Goal: Transaction & Acquisition: Purchase product/service

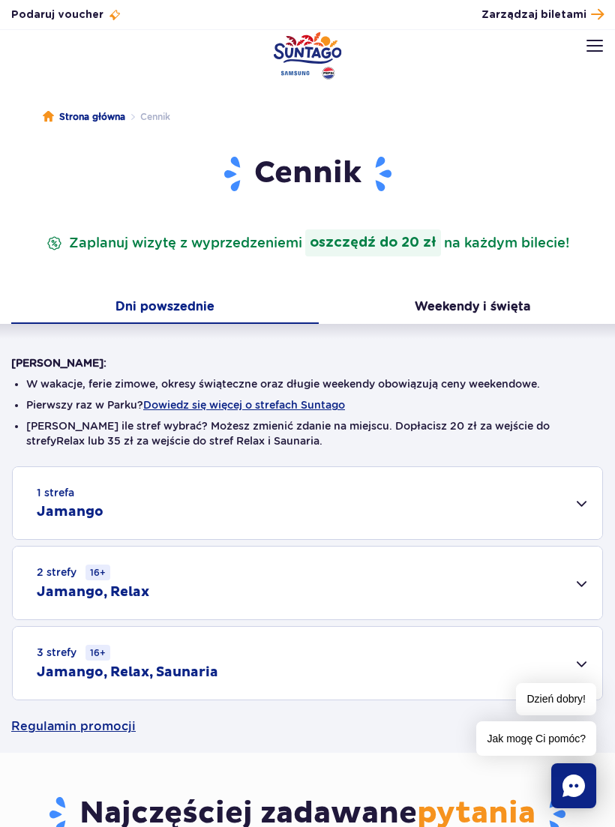
click at [594, 41] on img at bounding box center [595, 46] width 17 height 12
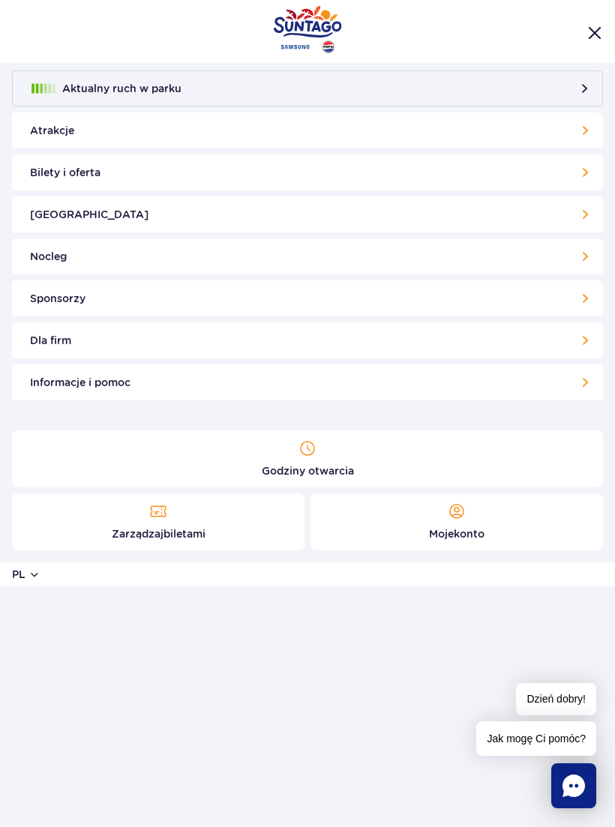
click at [81, 208] on link "[GEOGRAPHIC_DATA]" at bounding box center [307, 215] width 591 height 36
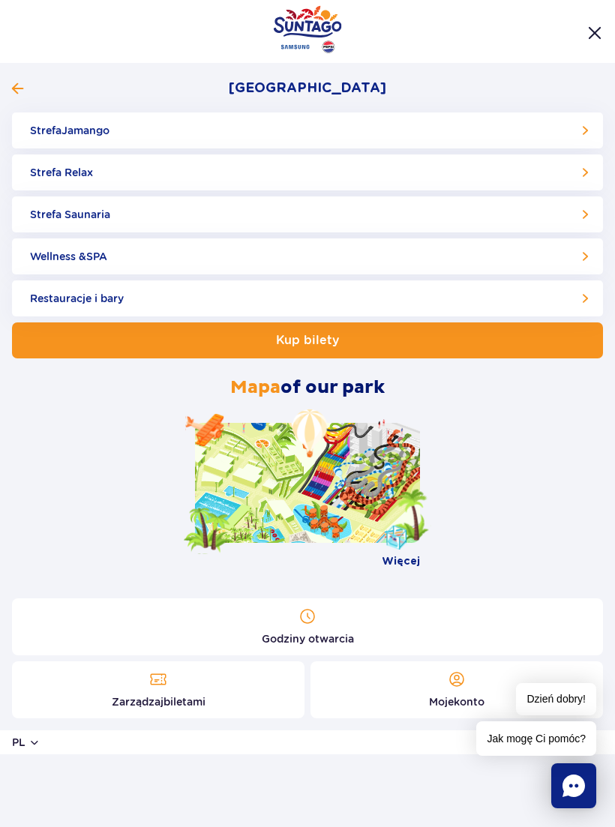
click at [367, 488] on link at bounding box center [307, 483] width 225 height 120
click at [584, 215] on link "Strefa Saunaria" at bounding box center [307, 215] width 591 height 36
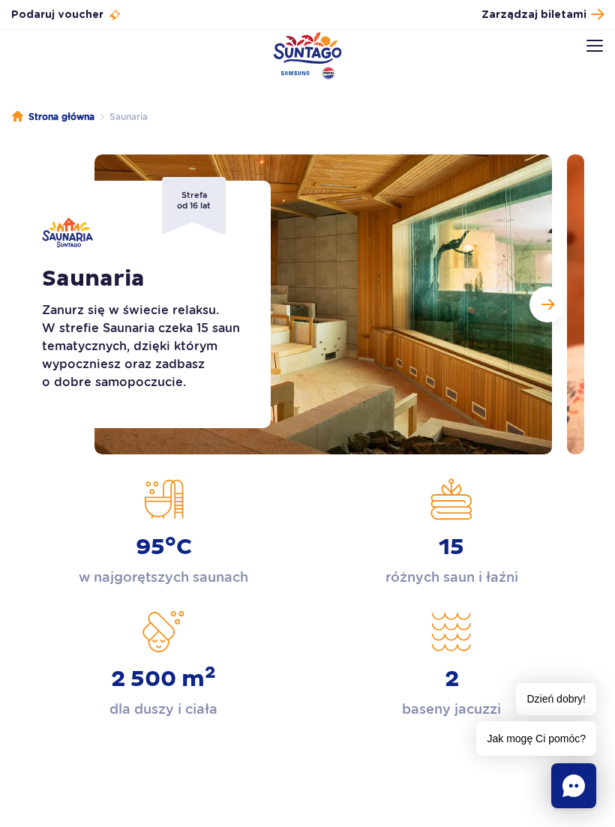
click at [580, 15] on span "Zarządzaj biletami" at bounding box center [534, 15] width 105 height 15
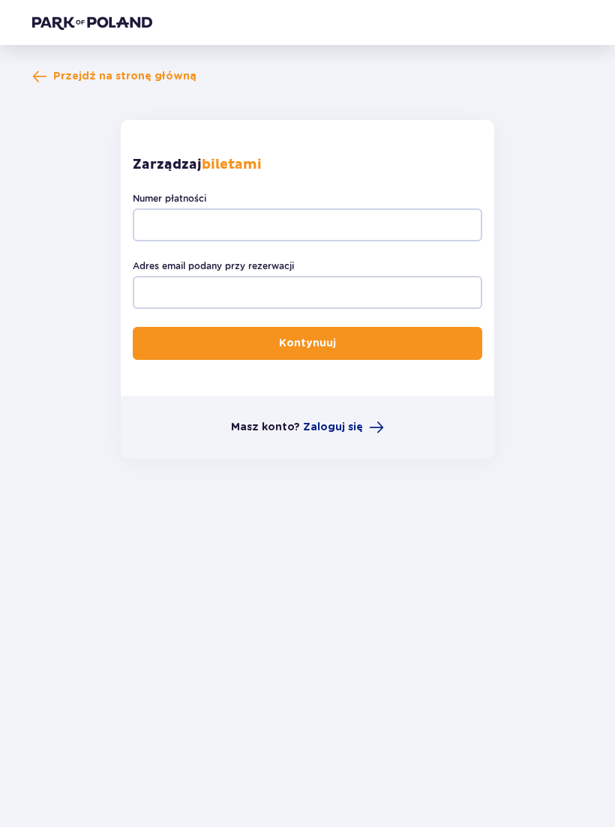
click at [50, 71] on span "Przejdź na stronę główną" at bounding box center [114, 76] width 164 height 15
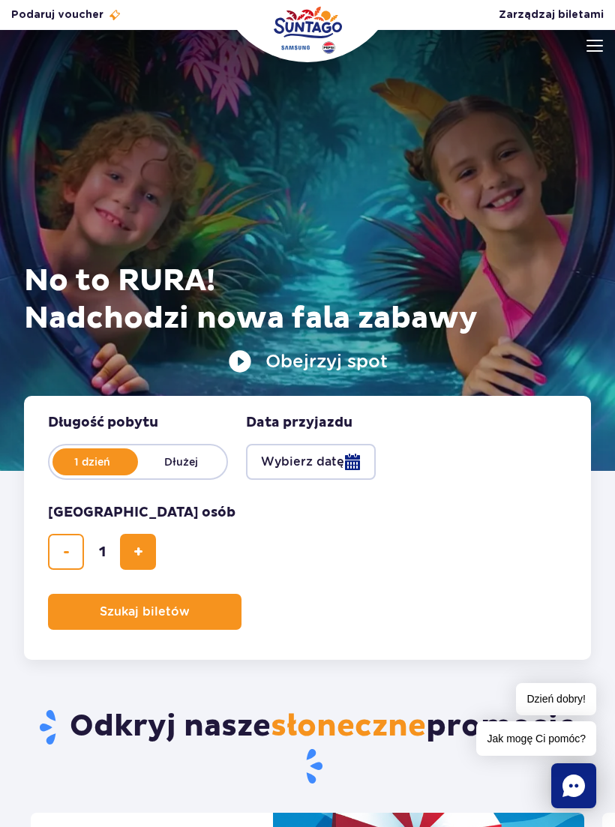
click at [155, 541] on button "dodaj bilet" at bounding box center [138, 552] width 36 height 36
type input "2"
click at [344, 461] on button "Wybierz datę" at bounding box center [311, 462] width 130 height 36
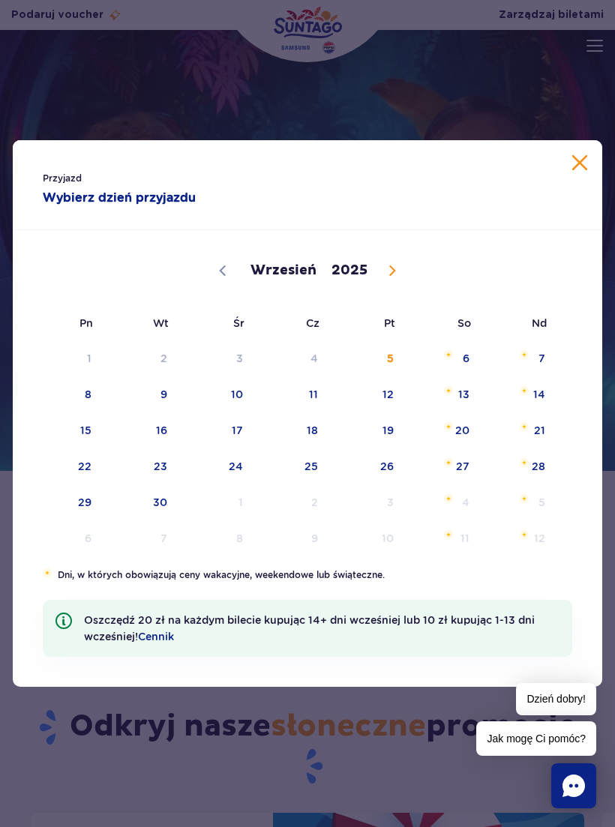
click at [572, 166] on button "Zamknij kalendarz" at bounding box center [579, 162] width 15 height 15
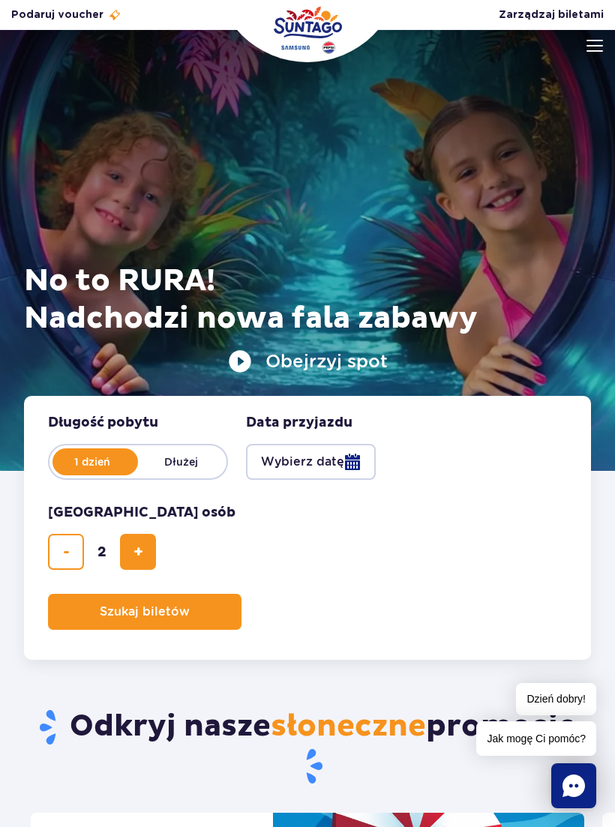
click at [596, 44] on img at bounding box center [595, 46] width 17 height 12
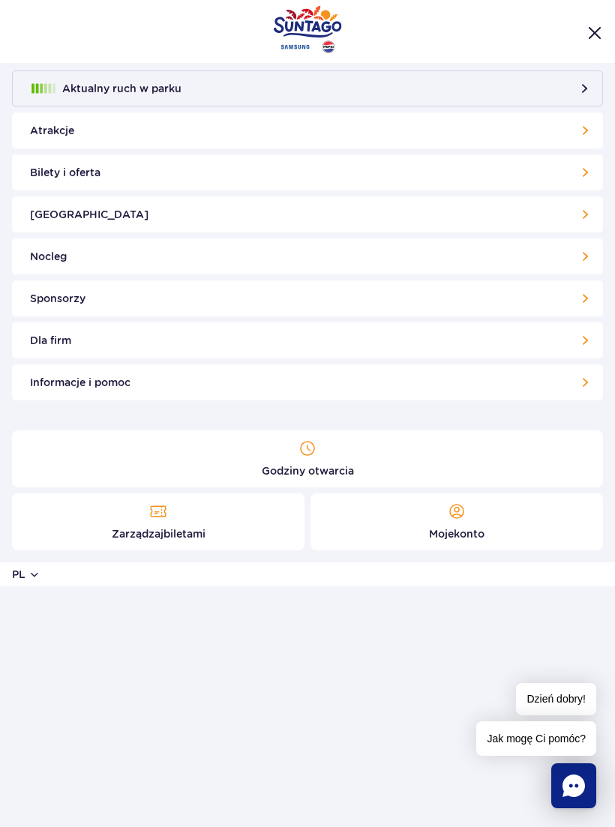
click at [96, 180] on link "Bilety i oferta" at bounding box center [307, 173] width 591 height 36
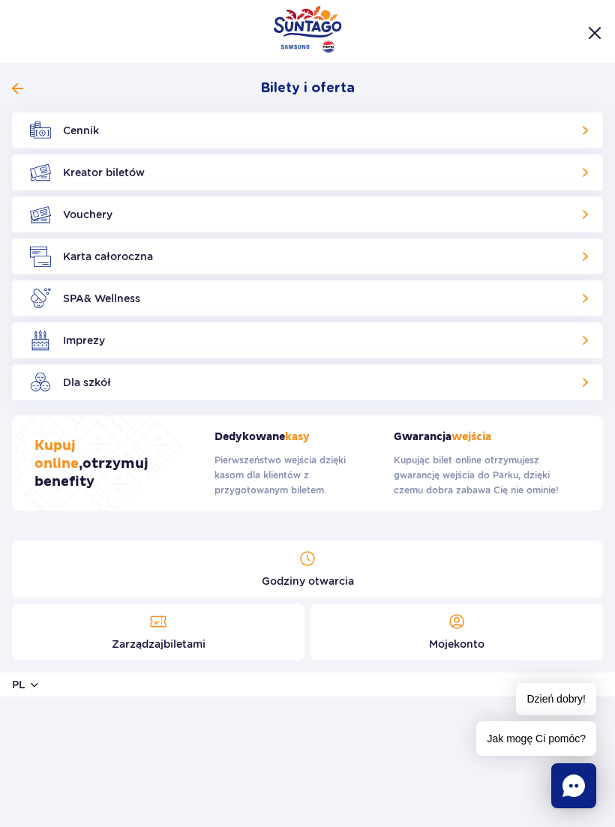
click at [101, 124] on link "Cennik" at bounding box center [307, 131] width 591 height 36
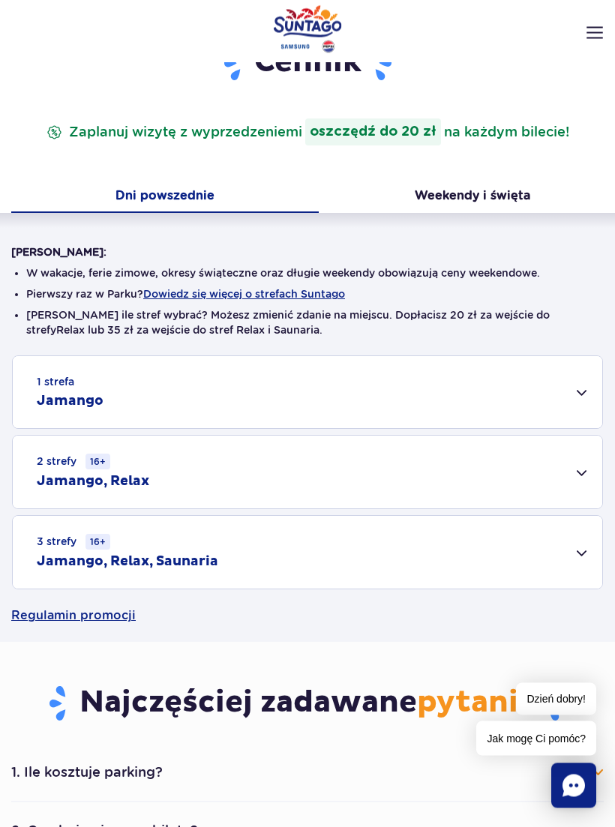
scroll to position [111, 0]
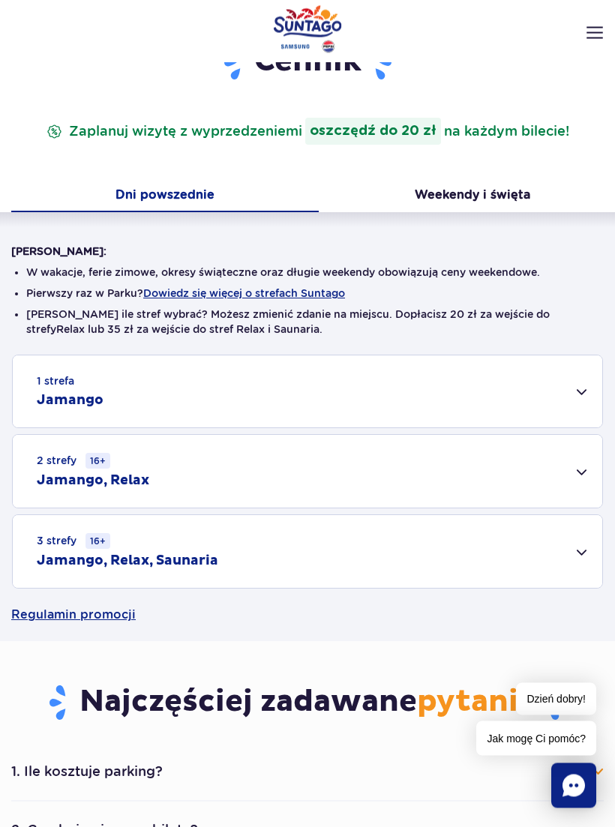
click at [555, 400] on div "1 strefa Jamango" at bounding box center [308, 392] width 590 height 72
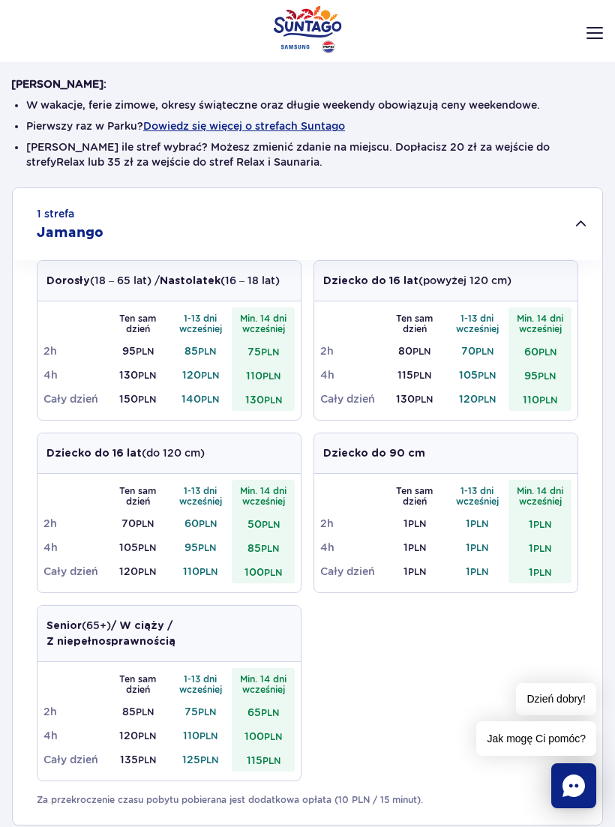
scroll to position [278, 0]
click at [577, 237] on div "1 strefa Jamango" at bounding box center [308, 225] width 590 height 72
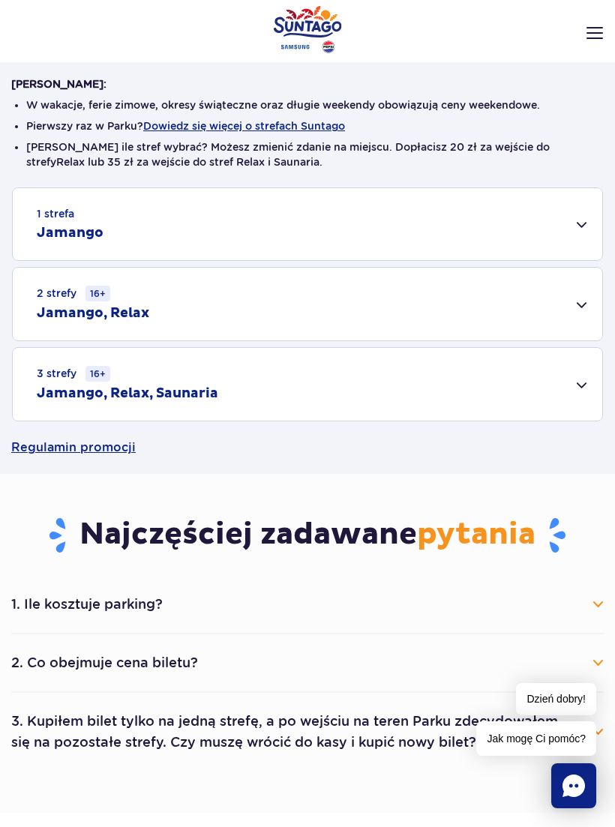
click at [575, 384] on div "3 strefy 16+ Jamango, Relax, Saunaria" at bounding box center [308, 384] width 590 height 73
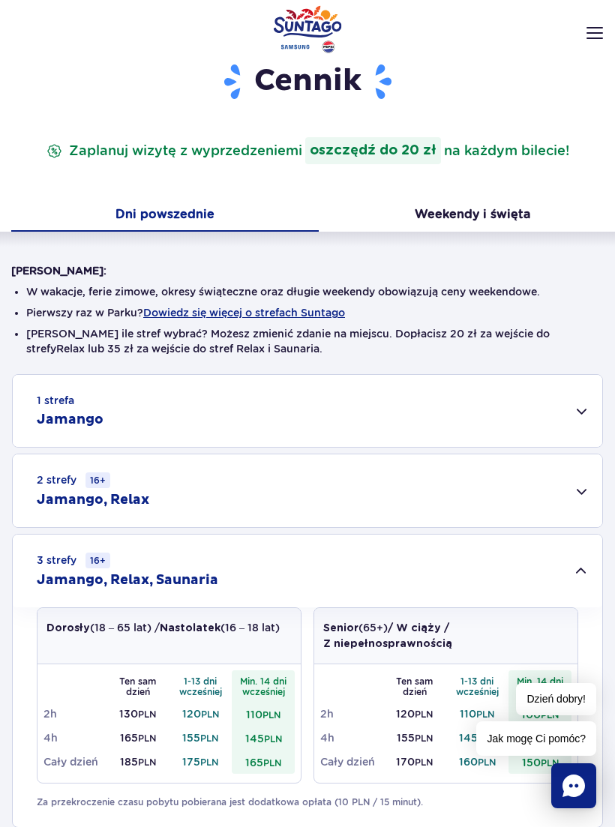
scroll to position [0, 0]
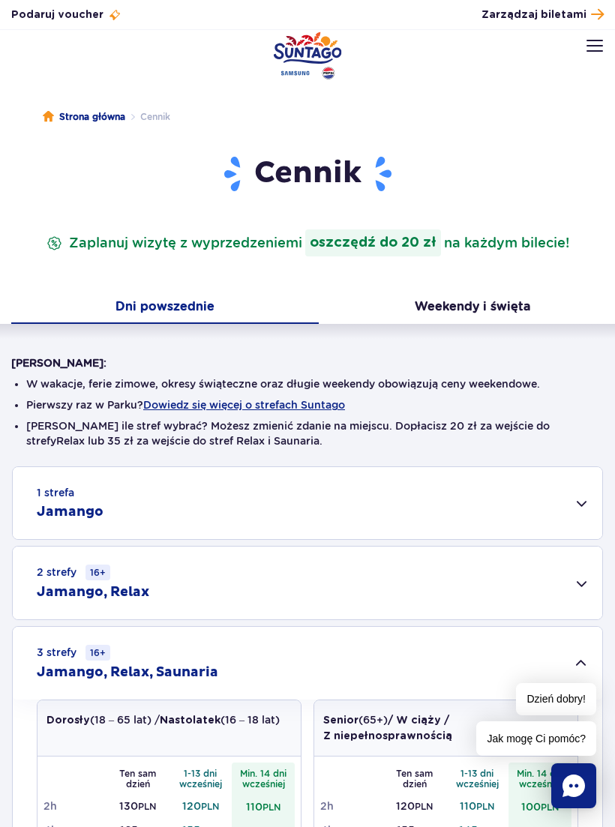
click at [551, 5] on link "Zarządzaj biletami" at bounding box center [543, 15] width 122 height 20
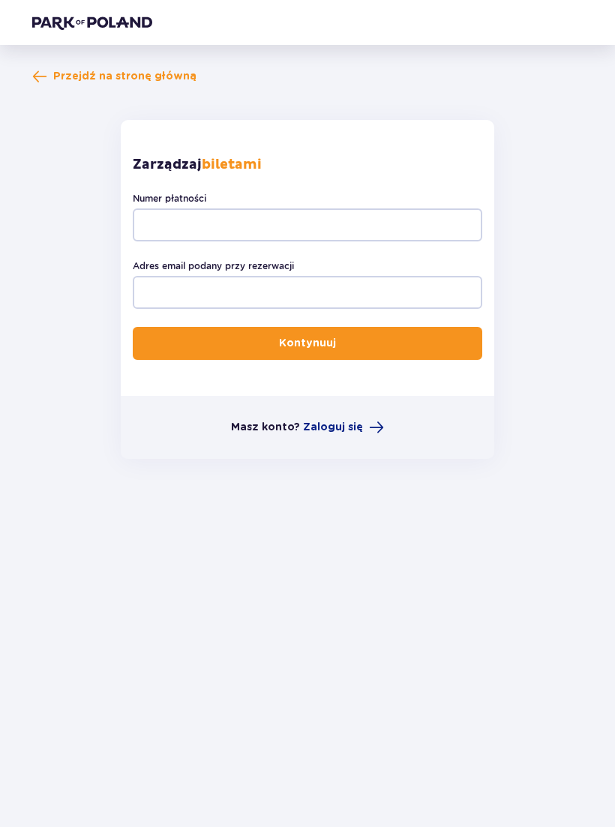
click at [83, 71] on span "Przejdź na stronę główną" at bounding box center [124, 76] width 143 height 15
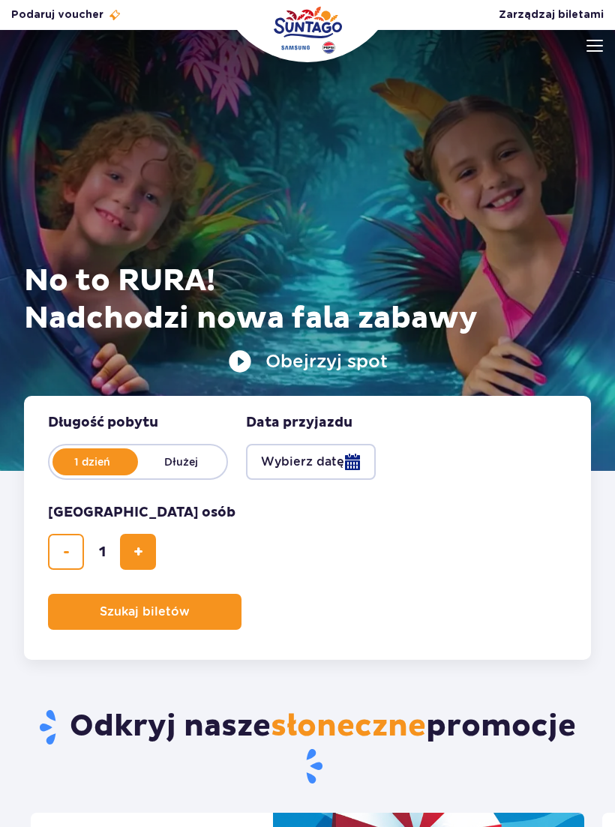
click at [152, 540] on button "dodaj bilet" at bounding box center [138, 552] width 36 height 36
type input "2"
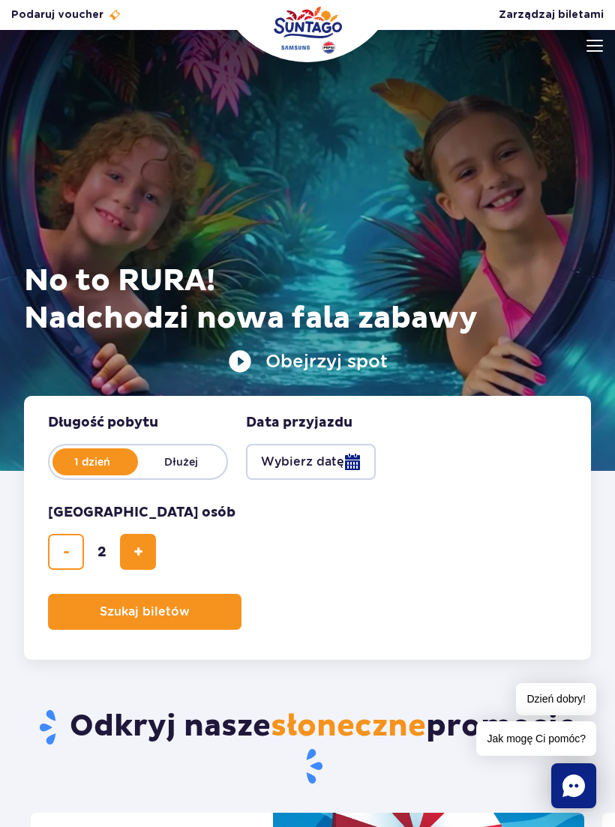
click at [329, 464] on button "Wybierz datę" at bounding box center [311, 462] width 130 height 36
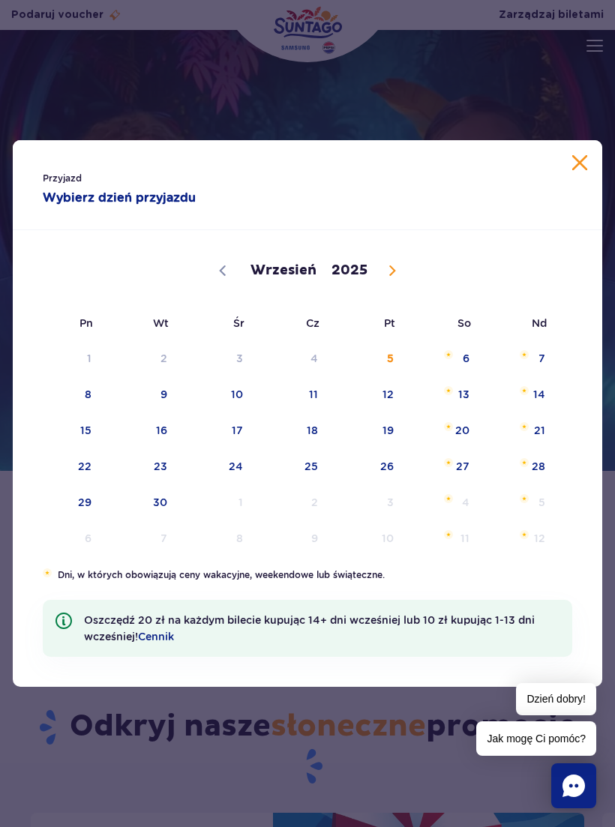
click at [390, 275] on icon at bounding box center [392, 271] width 11 height 11
select select "9"
click at [396, 356] on span "3" at bounding box center [368, 358] width 76 height 35
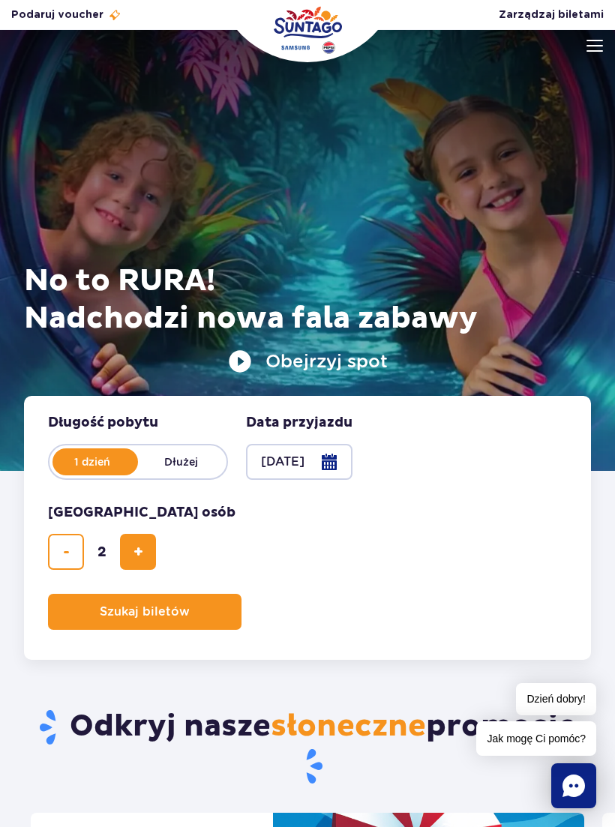
click at [202, 609] on button "Szukaj biletów" at bounding box center [145, 612] width 194 height 36
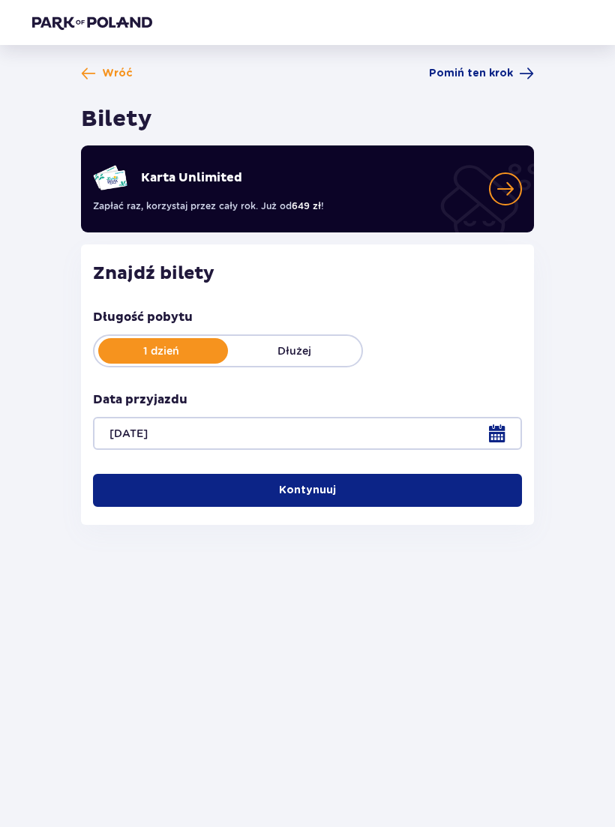
click at [376, 499] on button "Kontynuuj" at bounding box center [307, 490] width 429 height 33
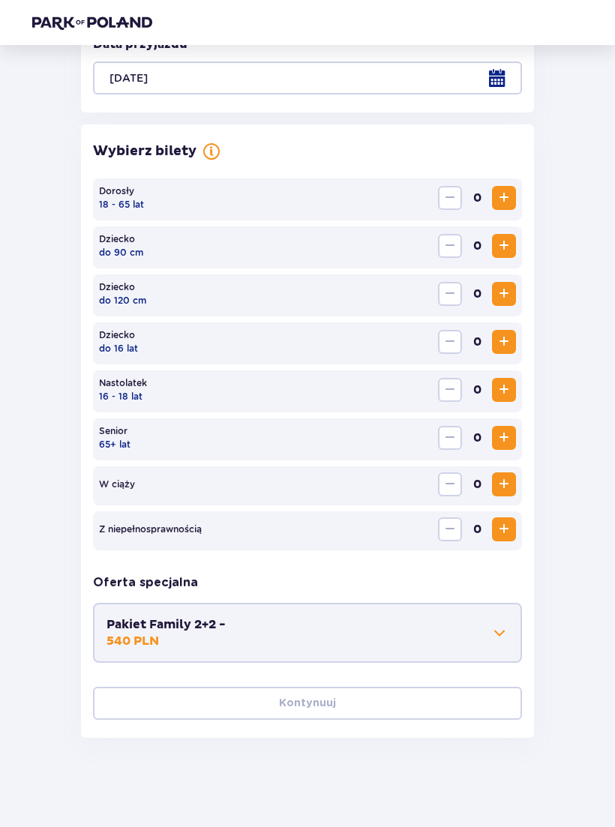
scroll to position [356, 0]
click at [509, 185] on button "Increase" at bounding box center [504, 197] width 24 height 24
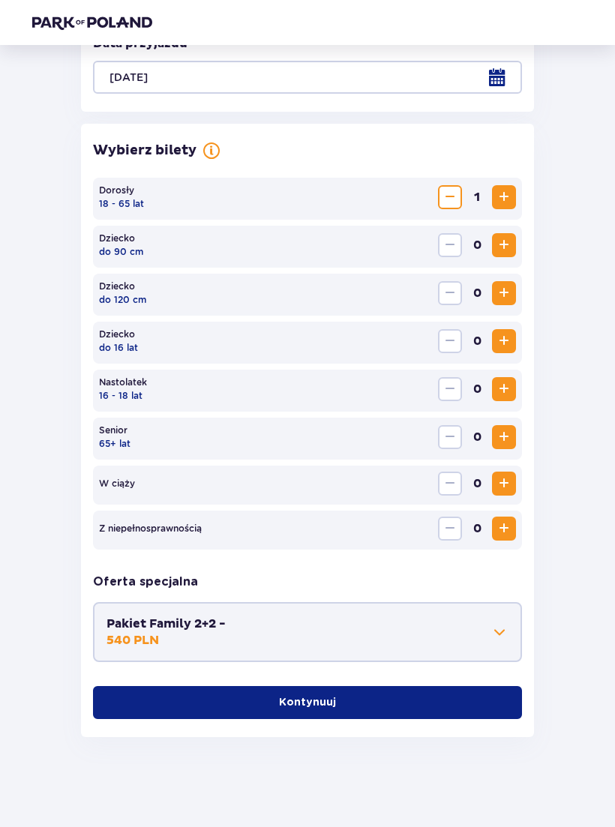
click at [506, 384] on span "Increase" at bounding box center [504, 389] width 18 height 18
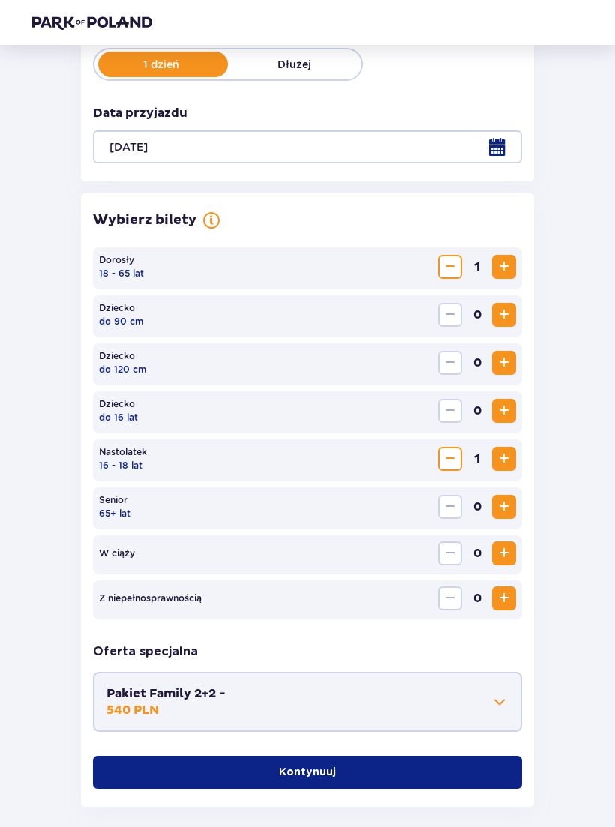
click at [399, 783] on button "Kontynuuj" at bounding box center [307, 773] width 429 height 33
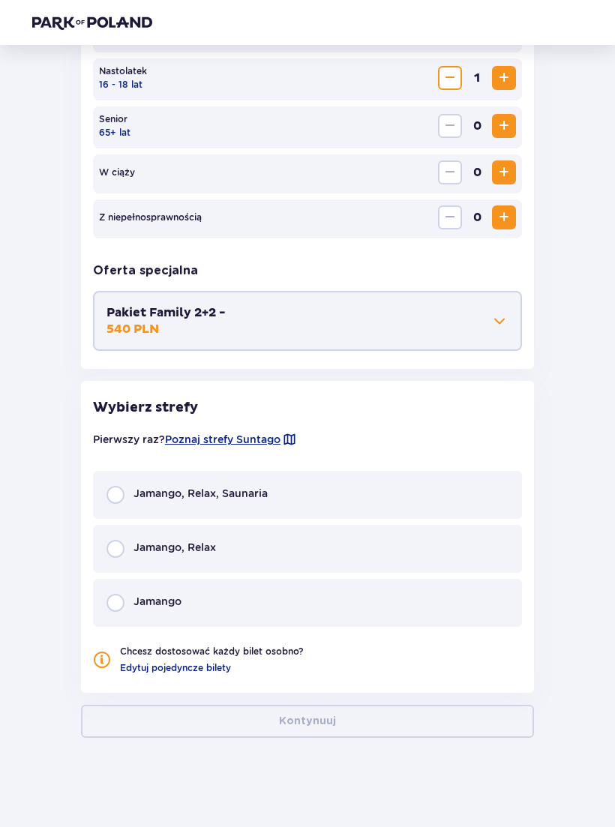
scroll to position [668, 0]
click at [110, 500] on input "radio" at bounding box center [116, 494] width 18 height 18
radio input "true"
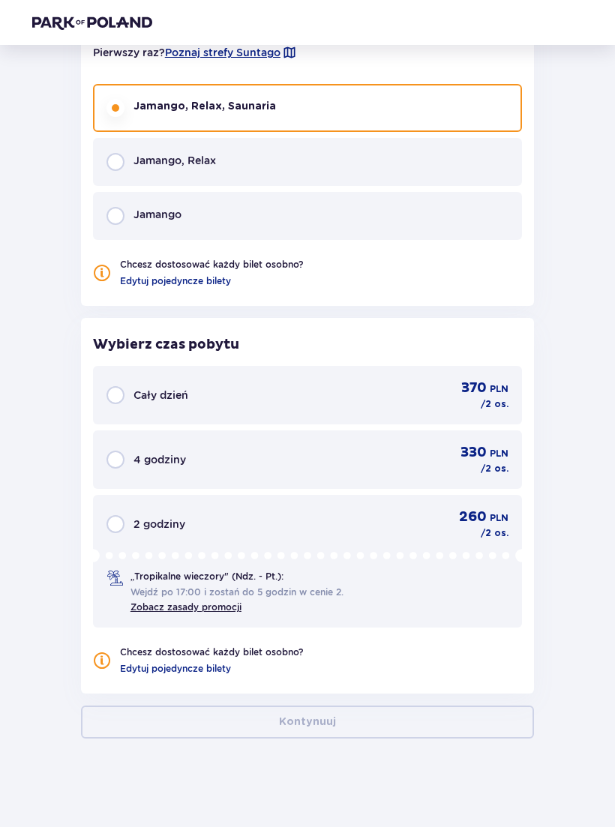
scroll to position [1056, 0]
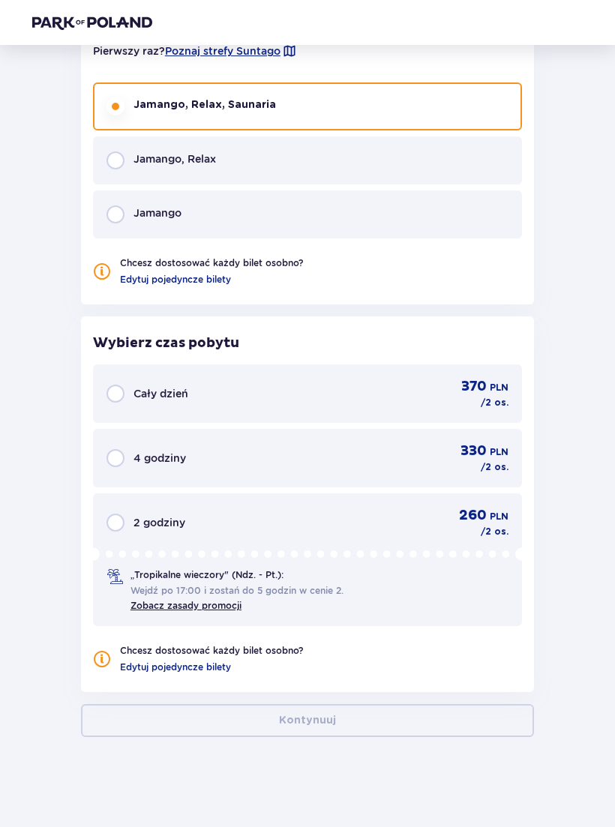
click at [119, 452] on input "radio" at bounding box center [116, 458] width 18 height 18
radio input "true"
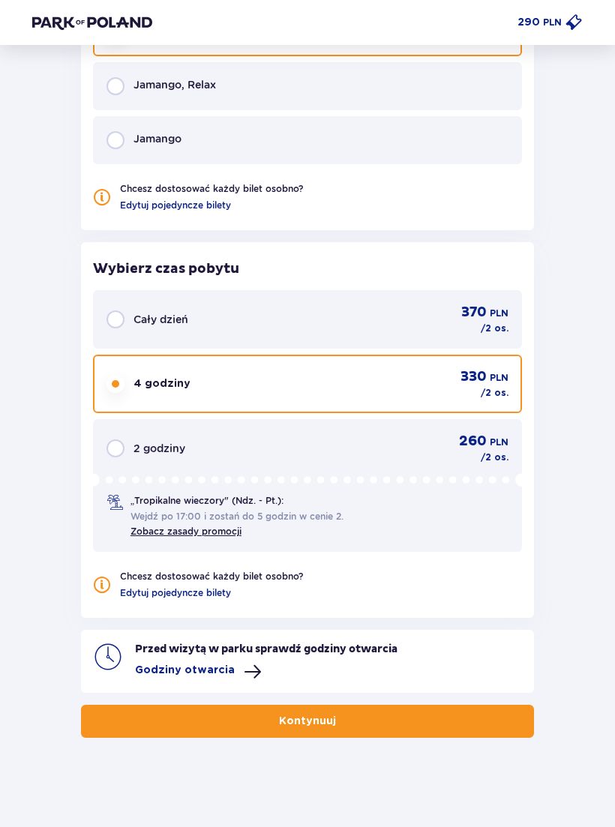
scroll to position [1131, 0]
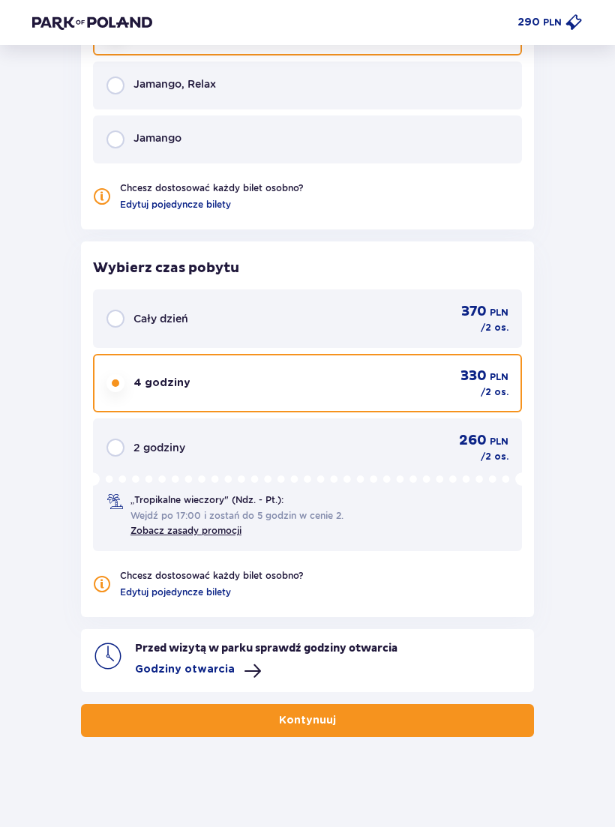
click at [231, 530] on link "Zobacz zasady promocji" at bounding box center [186, 530] width 111 height 11
click at [122, 452] on input "radio" at bounding box center [116, 448] width 18 height 18
radio input "true"
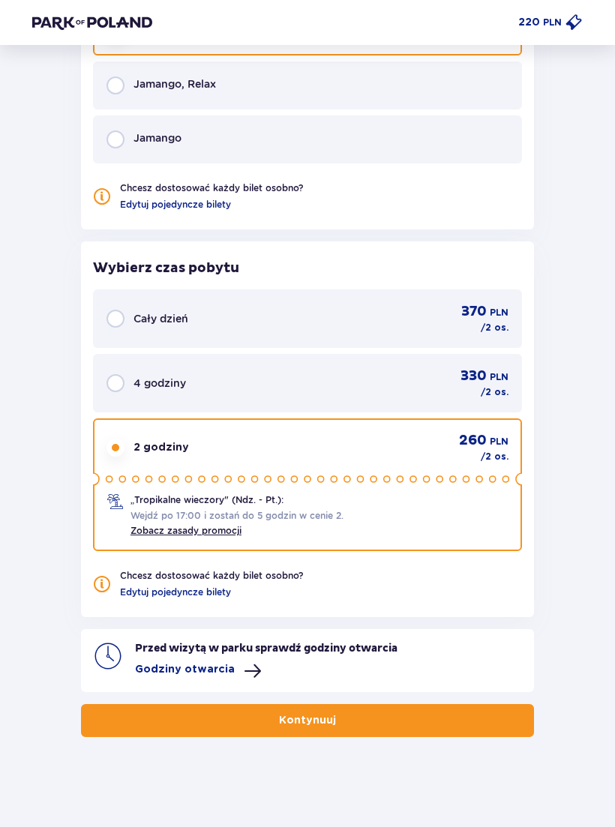
click at [261, 667] on div "Przed wizytą w parku sprawdź godziny otwarcia Godziny otwarcia" at bounding box center [328, 660] width 387 height 39
click at [248, 668] on span at bounding box center [253, 671] width 18 height 18
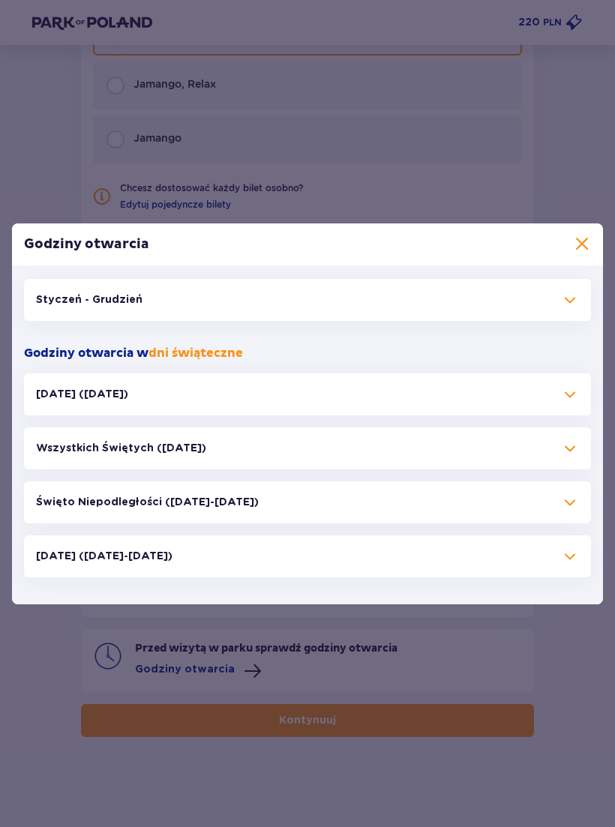
click at [567, 303] on span at bounding box center [570, 300] width 18 height 18
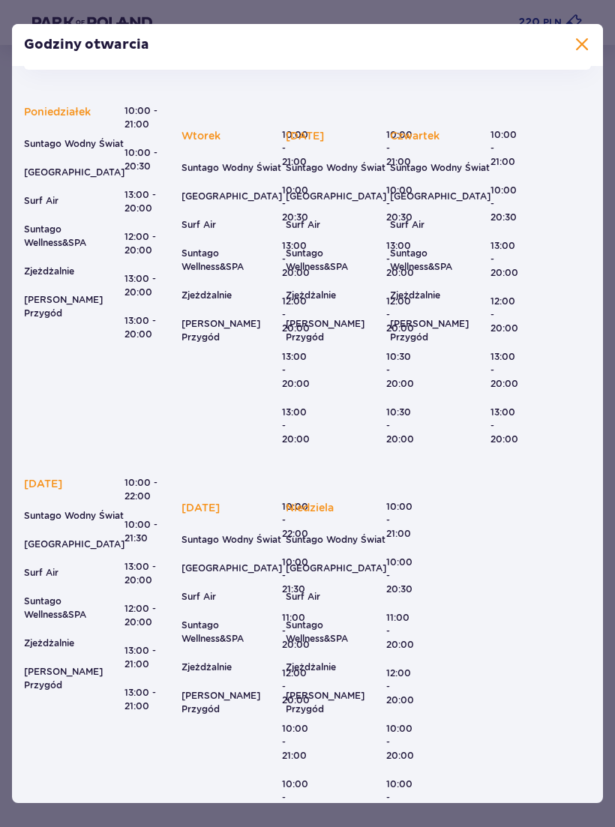
scroll to position [51, 0]
click at [581, 43] on span at bounding box center [582, 45] width 18 height 18
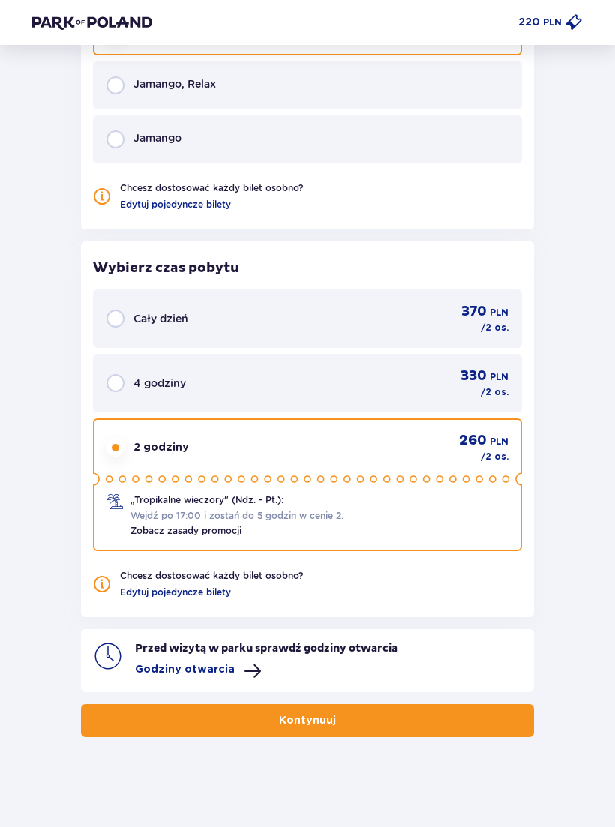
click at [244, 668] on span at bounding box center [253, 671] width 18 height 18
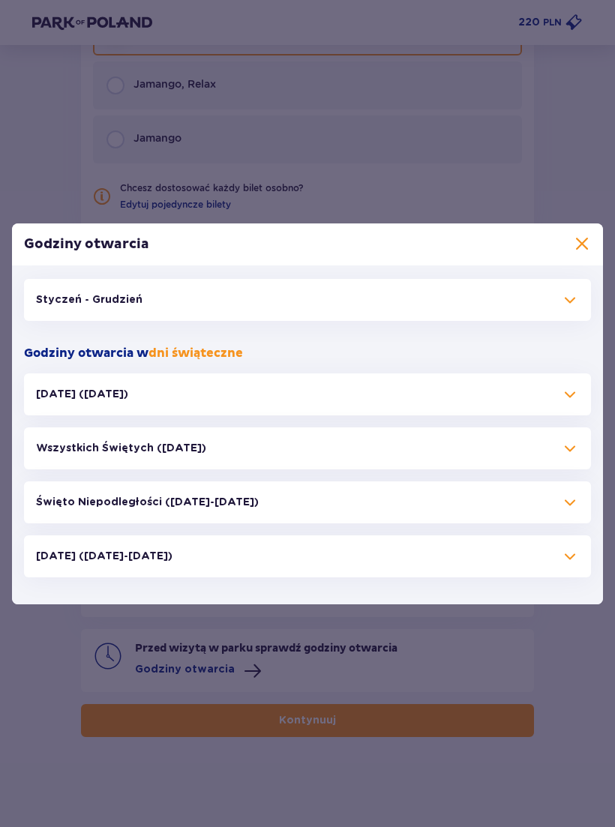
click at [500, 309] on div "Styczeń - Grudzień" at bounding box center [307, 300] width 567 height 42
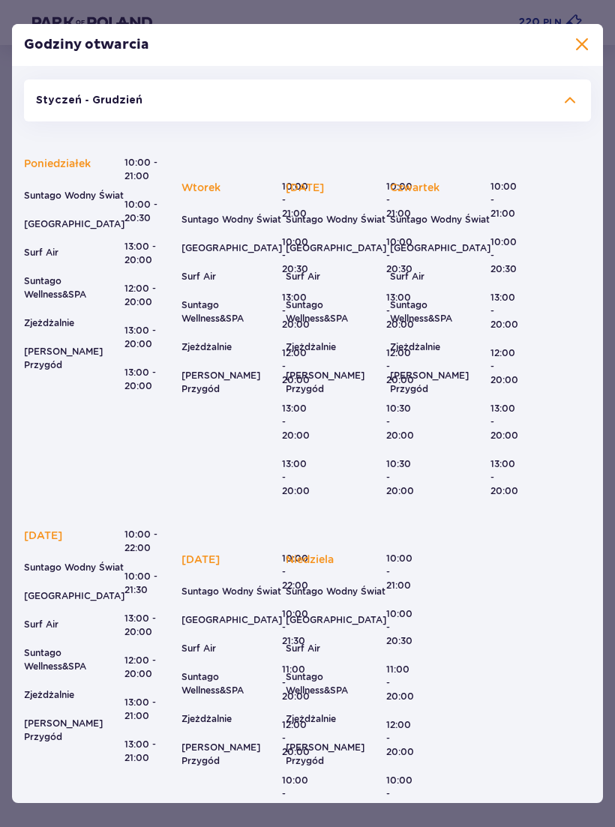
click at [578, 44] on span at bounding box center [582, 45] width 18 height 18
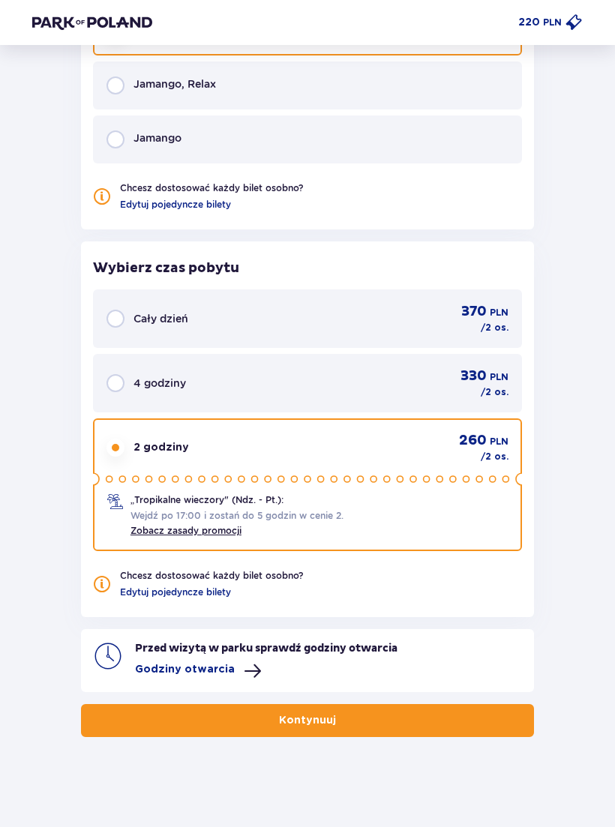
click at [224, 534] on link "Zobacz zasady promocji" at bounding box center [186, 530] width 111 height 11
click at [214, 595] on span "Edytuj pojedyncze bilety" at bounding box center [175, 593] width 111 height 14
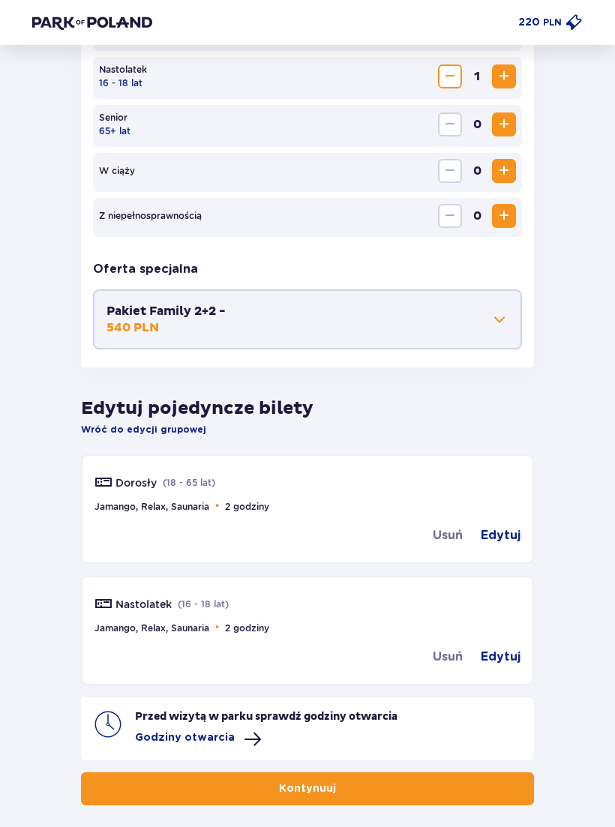
scroll to position [678, 0]
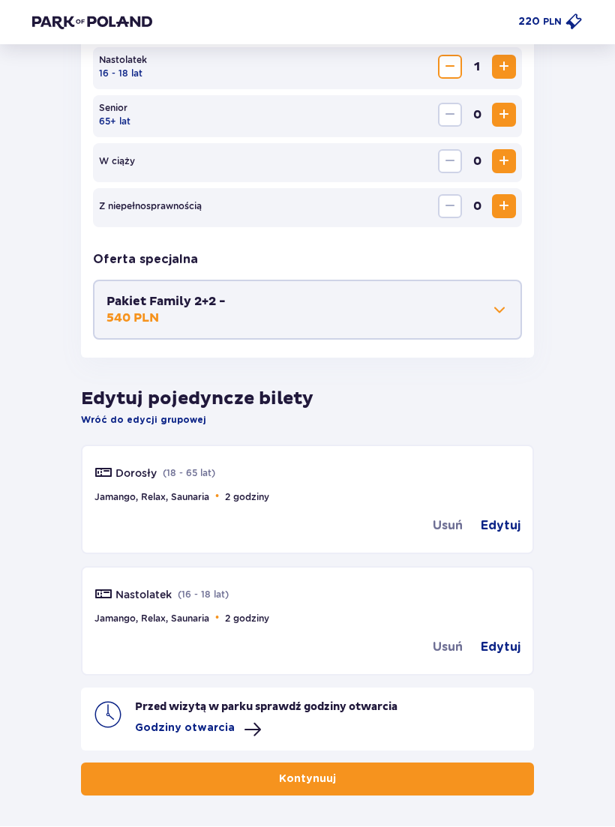
click at [345, 791] on button "Kontynuuj" at bounding box center [307, 780] width 453 height 33
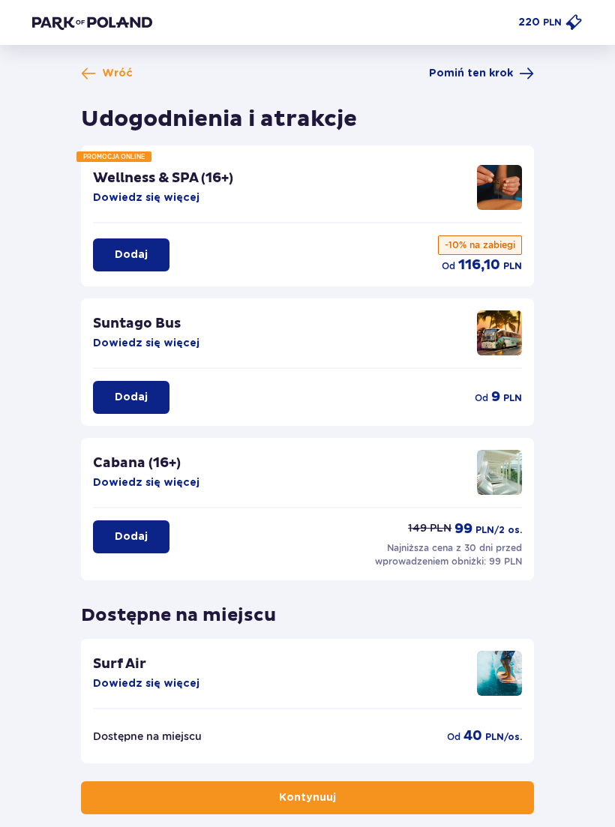
click at [104, 76] on span "Wróć" at bounding box center [117, 73] width 31 height 15
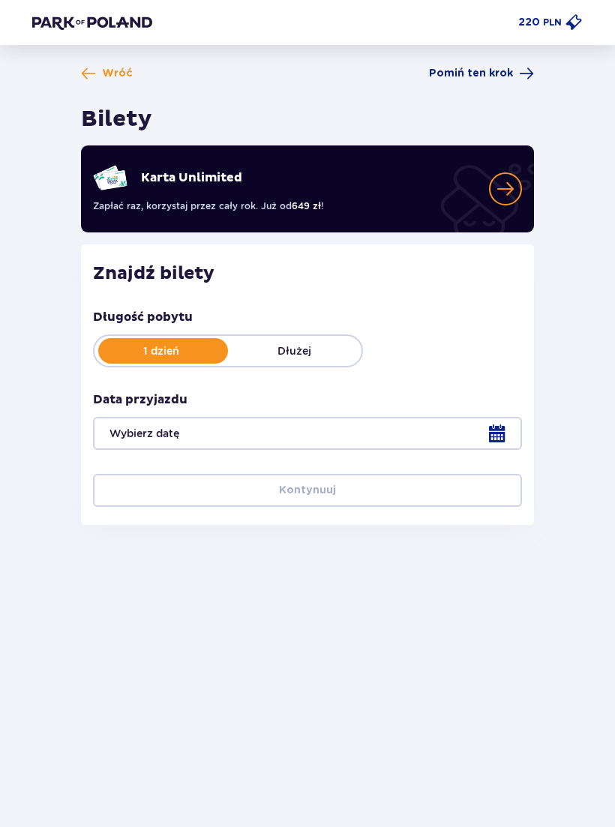
type input "[DATE]"
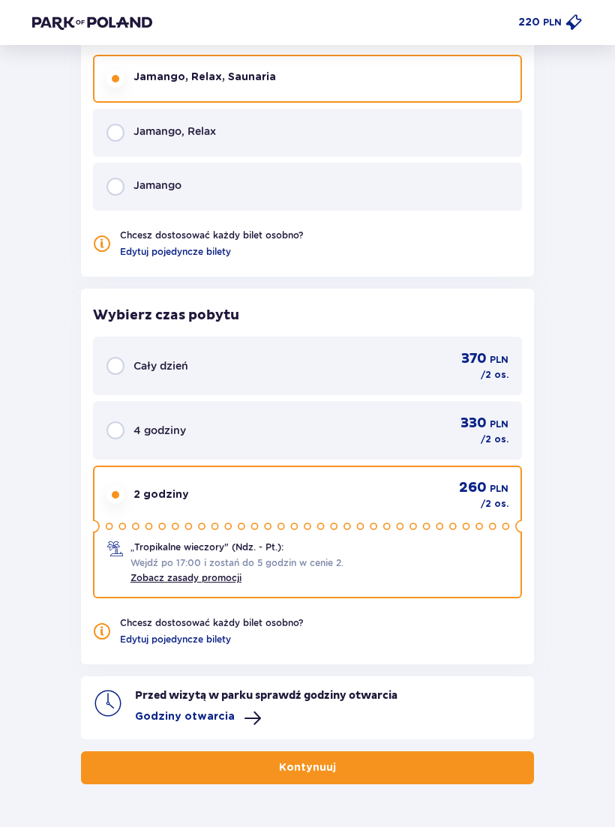
scroll to position [1084, 0]
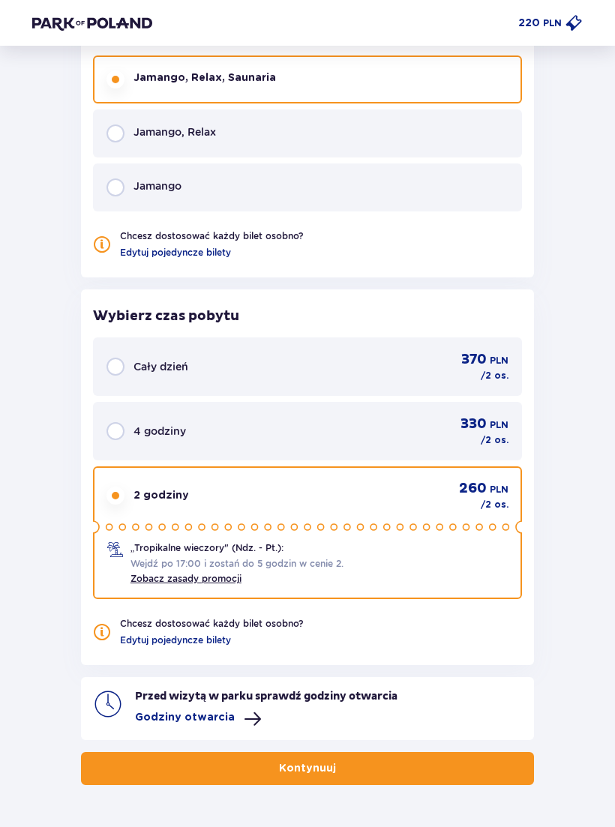
click at [251, 713] on span at bounding box center [253, 719] width 18 height 18
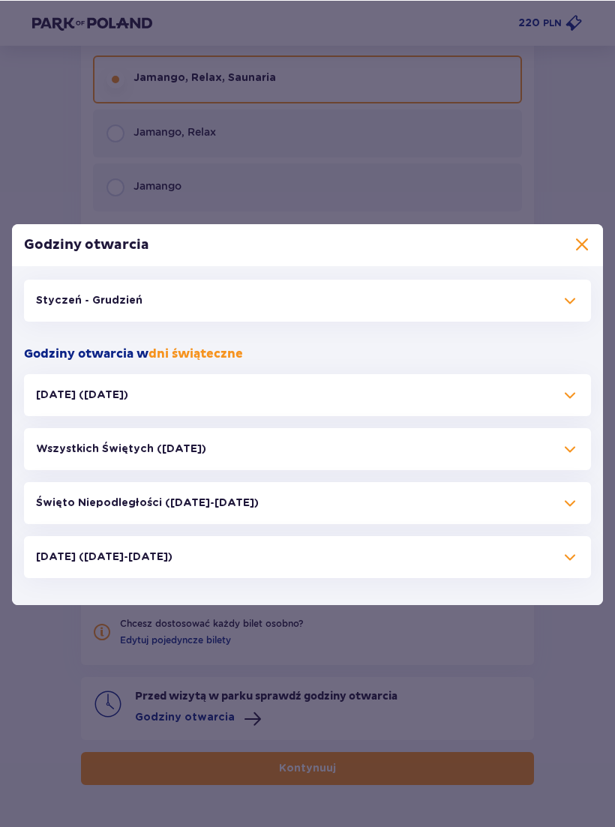
scroll to position [1083, 0]
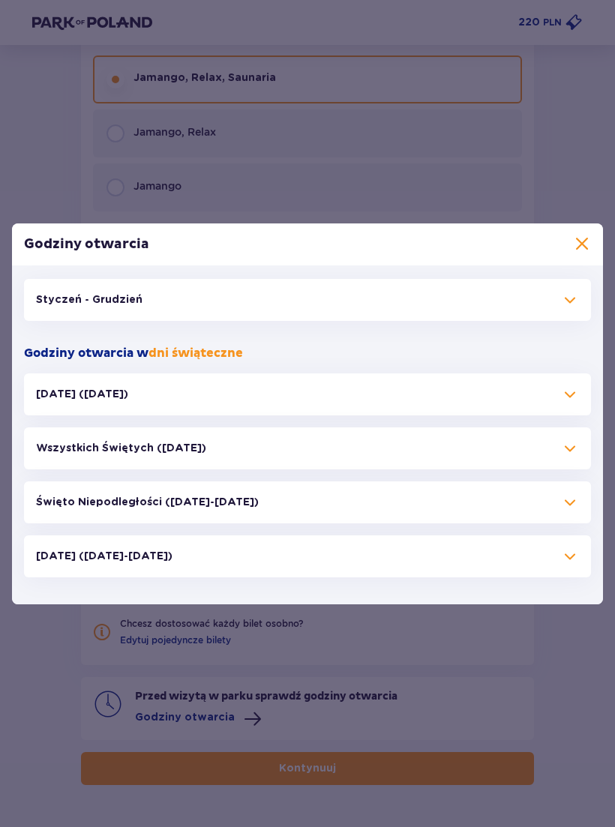
click at [578, 298] on div "Styczeń - Grudzień" at bounding box center [307, 300] width 567 height 42
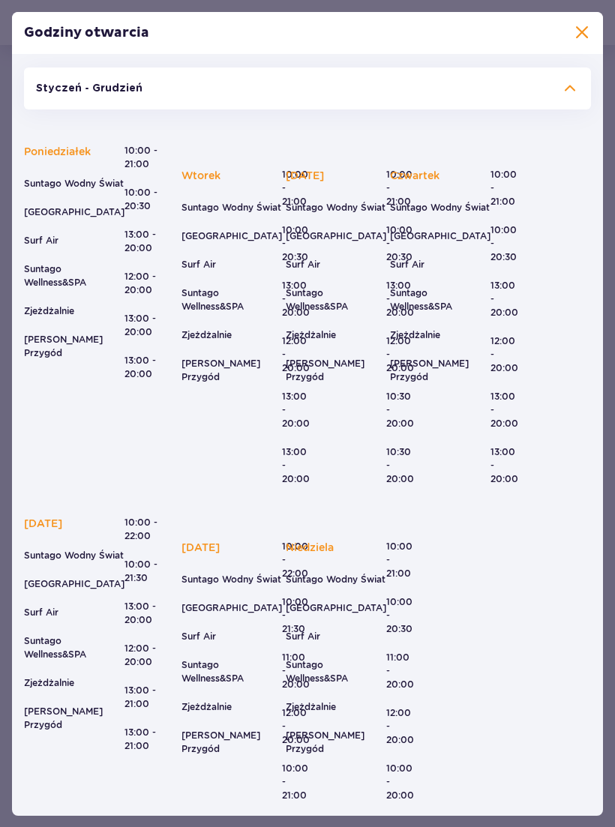
scroll to position [0, 0]
click at [587, 42] on span at bounding box center [582, 33] width 18 height 18
